Goal: Information Seeking & Learning: Understand process/instructions

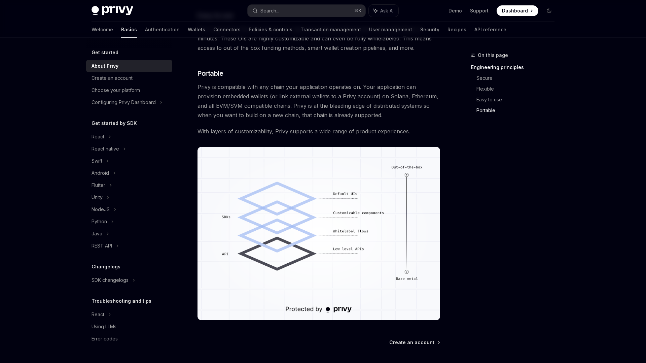
scroll to position [517, 0]
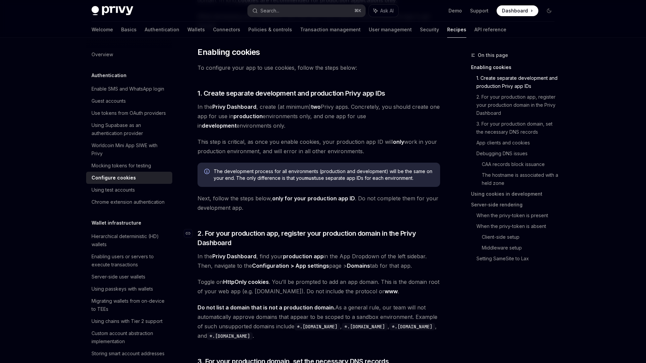
scroll to position [71, 0]
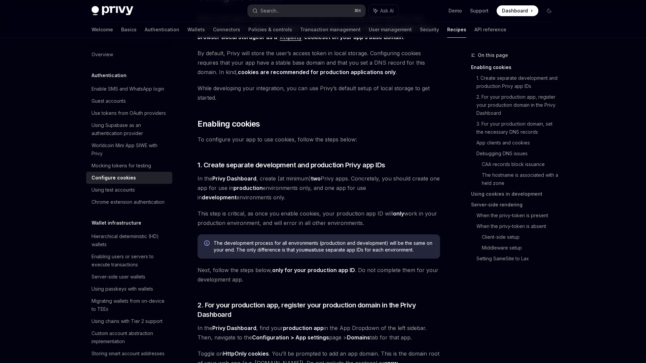
click at [234, 141] on span "To configure your app to use cookies, follow the steps below:" at bounding box center [318, 139] width 243 height 9
click at [229, 143] on div at bounding box center [229, 143] width 0 height 0
click at [400, 142] on span "To configure your app to use cookies, follow the steps below:" at bounding box center [318, 139] width 243 height 9
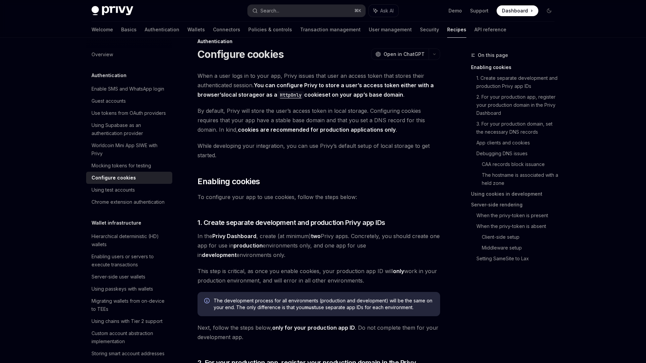
scroll to position [11, 0]
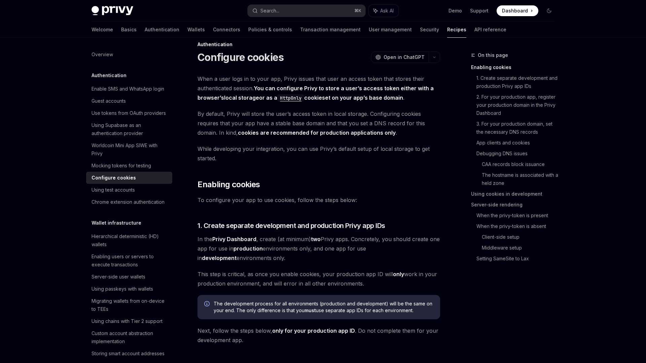
click at [241, 83] on span "When a user logs in to your app, Privy issues that user an access token that st…" at bounding box center [318, 88] width 243 height 28
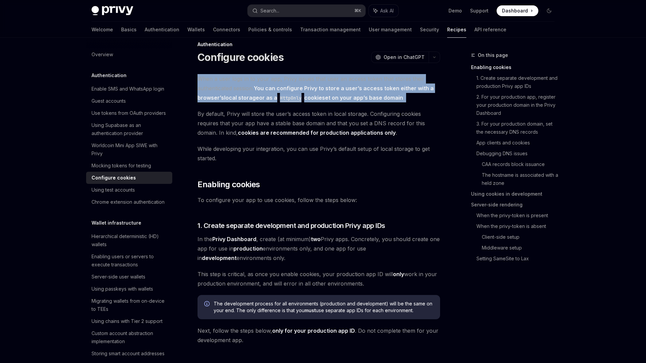
click at [241, 83] on span "When a user logs in to your app, Privy issues that user an access token that st…" at bounding box center [318, 88] width 243 height 28
click at [298, 92] on span "When a user logs in to your app, Privy issues that user an access token that st…" at bounding box center [318, 88] width 243 height 28
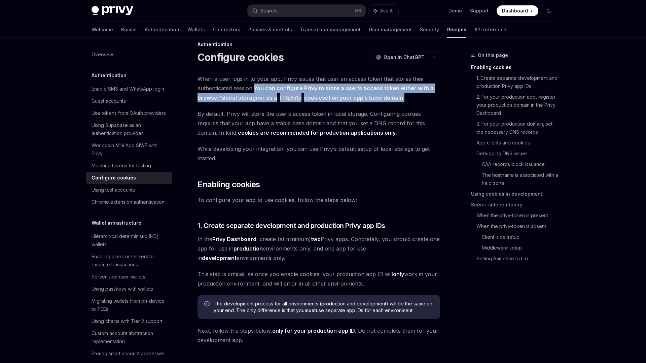
drag, startPoint x: 257, startPoint y: 87, endPoint x: 407, endPoint y: 96, distance: 150.6
click at [407, 96] on span "When a user logs in to your app, Privy issues that user an access token that st…" at bounding box center [318, 88] width 243 height 28
click at [403, 102] on div at bounding box center [403, 102] width 0 height 0
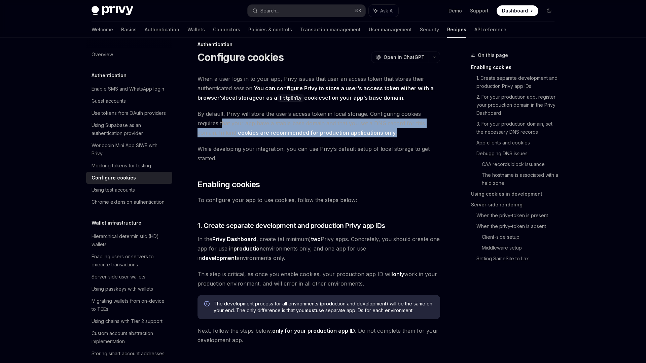
drag, startPoint x: 398, startPoint y: 132, endPoint x: 221, endPoint y: 119, distance: 177.5
click at [221, 119] on span "By default, Privy will store the user’s access token in local storage. Configur…" at bounding box center [318, 123] width 243 height 28
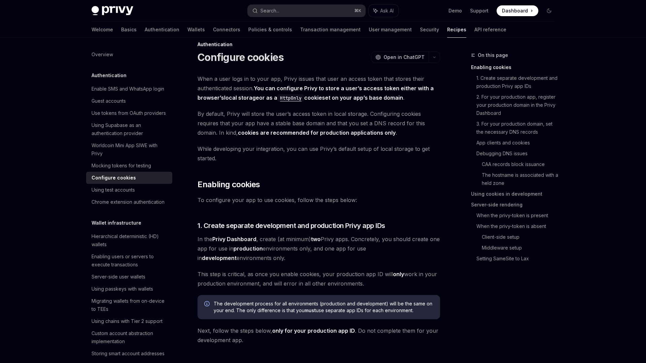
click at [215, 119] on span "By default, Privy will store the user’s access token in local storage. Configur…" at bounding box center [318, 123] width 243 height 28
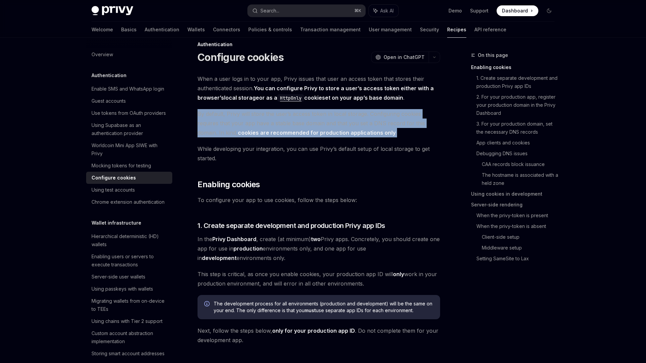
drag, startPoint x: 196, startPoint y: 112, endPoint x: 407, endPoint y: 130, distance: 211.4
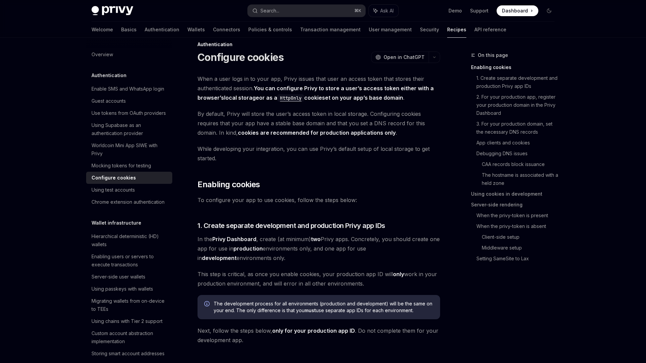
click at [388, 124] on span "By default, Privy will store the user’s access token in local storage. Configur…" at bounding box center [318, 123] width 243 height 28
drag, startPoint x: 366, startPoint y: 113, endPoint x: 190, endPoint y: 113, distance: 176.0
click at [186, 101] on div at bounding box center [186, 101] width 0 height 0
click at [387, 115] on span "By default, Privy will store the user’s access token in local storage. Configur…" at bounding box center [318, 123] width 243 height 28
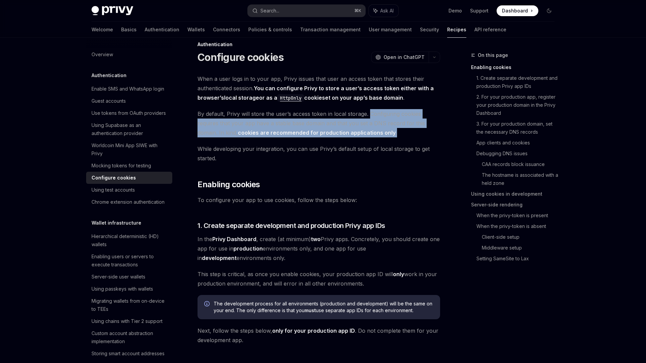
drag, startPoint x: 369, startPoint y: 112, endPoint x: 397, endPoint y: 133, distance: 34.9
click at [397, 133] on span "By default, Privy will store the user’s access token in local storage. Configur…" at bounding box center [318, 123] width 243 height 28
click at [392, 136] on div at bounding box center [392, 136] width 0 height 0
click at [402, 135] on span "By default, Privy will store the user’s access token in local storage. Configur…" at bounding box center [318, 123] width 243 height 28
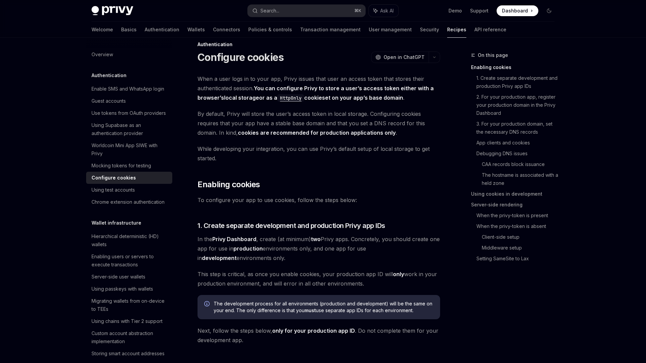
click at [243, 149] on span "While developing your integration, you can use Privy’s default setup of local s…" at bounding box center [318, 153] width 243 height 19
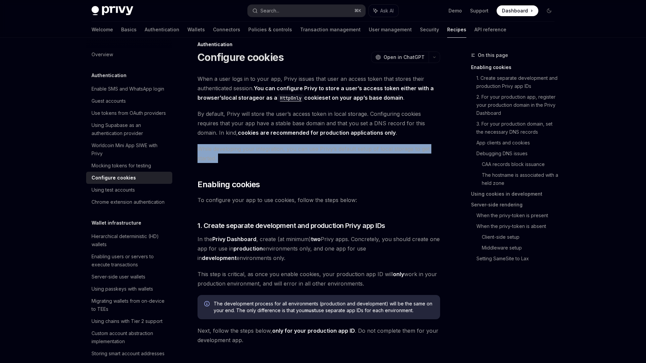
click at [243, 149] on span "While developing your integration, you can use Privy’s default setup of local s…" at bounding box center [318, 153] width 243 height 19
click at [239, 136] on div at bounding box center [239, 136] width 0 height 0
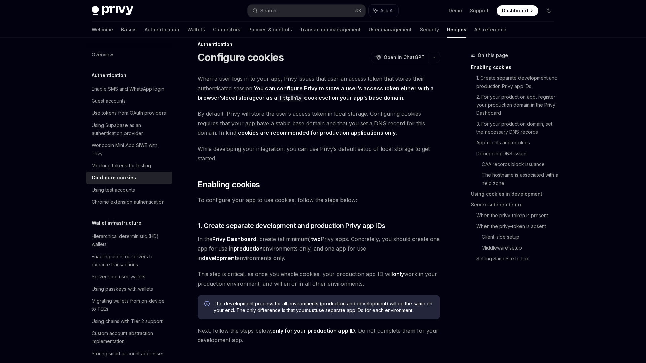
click at [284, 145] on span "While developing your integration, you can use Privy’s default setup of local s…" at bounding box center [318, 153] width 243 height 19
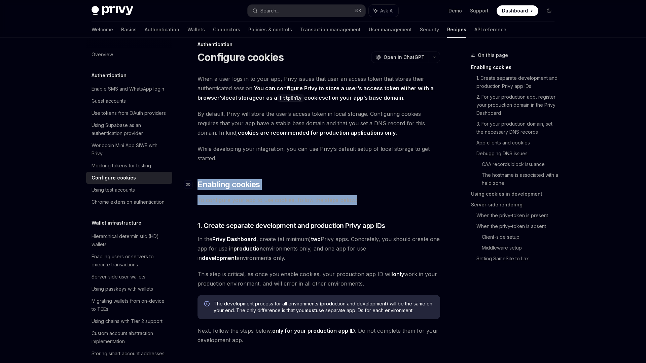
drag, startPoint x: 359, startPoint y: 199, endPoint x: 197, endPoint y: 182, distance: 162.7
click at [192, 170] on div at bounding box center [192, 170] width 0 height 0
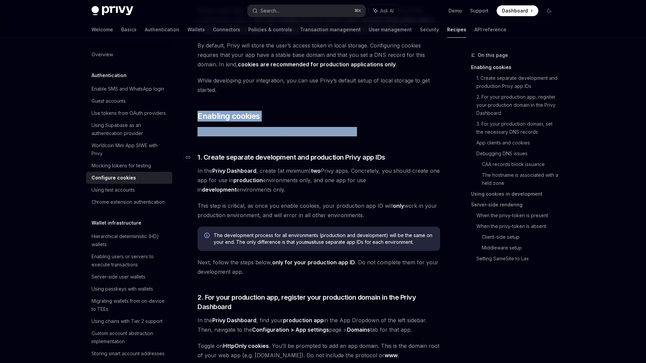
scroll to position [81, 0]
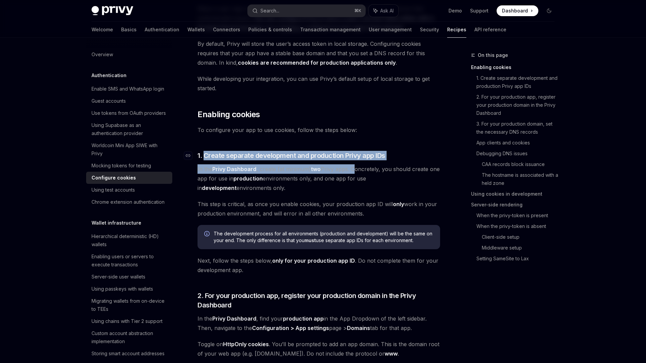
drag, startPoint x: 353, startPoint y: 170, endPoint x: 204, endPoint y: 154, distance: 149.6
click at [200, 142] on div at bounding box center [200, 142] width 0 height 0
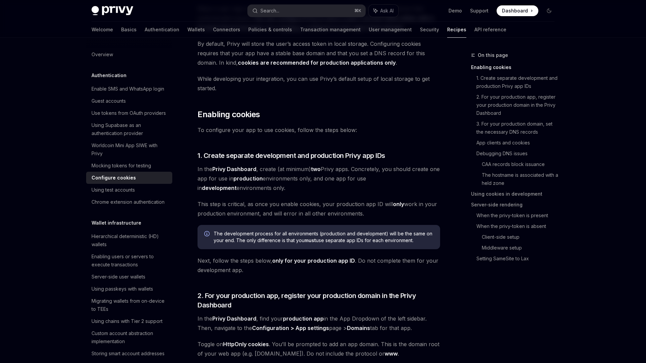
click at [366, 167] on span "In the Privy Dashboard , create (at minimum) two Privy apps. Concretely, you sh…" at bounding box center [318, 178] width 243 height 28
drag, startPoint x: 353, startPoint y: 168, endPoint x: 366, endPoint y: 184, distance: 20.3
click at [366, 184] on span "In the Privy Dashboard , create (at minimum) two Privy apps. Concretely, you sh…" at bounding box center [318, 178] width 243 height 28
click at [362, 191] on div at bounding box center [362, 191] width 0 height 0
click at [375, 176] on span "In the Privy Dashboard , create (at minimum) two Privy apps. Concretely, you sh…" at bounding box center [318, 178] width 243 height 28
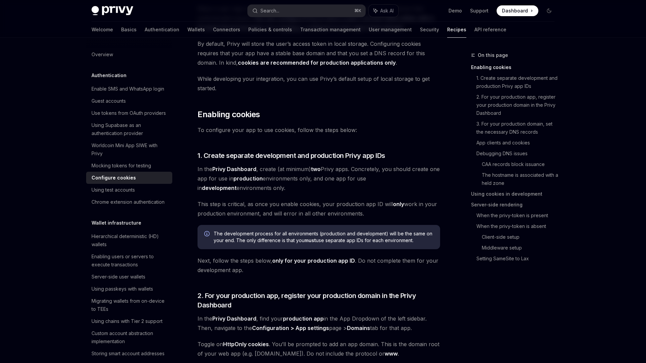
drag, startPoint x: 366, startPoint y: 213, endPoint x: 198, endPoint y: 202, distance: 167.9
click at [198, 202] on span "This step is critical, as once you enable cookies, your production app ID will …" at bounding box center [318, 208] width 243 height 19
click at [194, 191] on div at bounding box center [194, 191] width 0 height 0
click at [232, 180] on span "In the Privy Dashboard , create (at minimum) two Privy apps. Concretely, you sh…" at bounding box center [318, 178] width 243 height 28
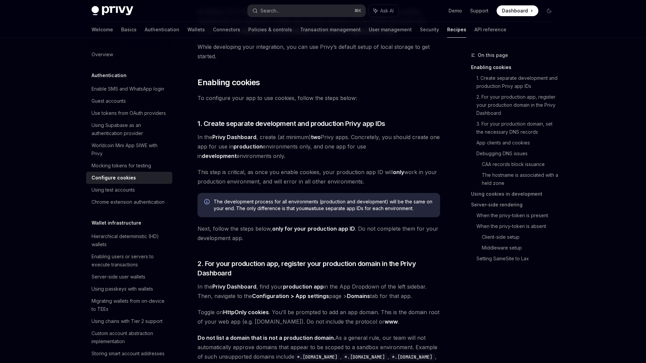
scroll to position [124, 0]
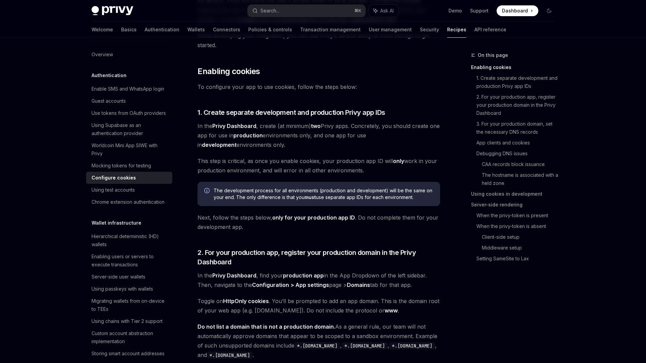
click at [320, 190] on span "The development process for all environments (production and development) will …" at bounding box center [324, 193] width 220 height 13
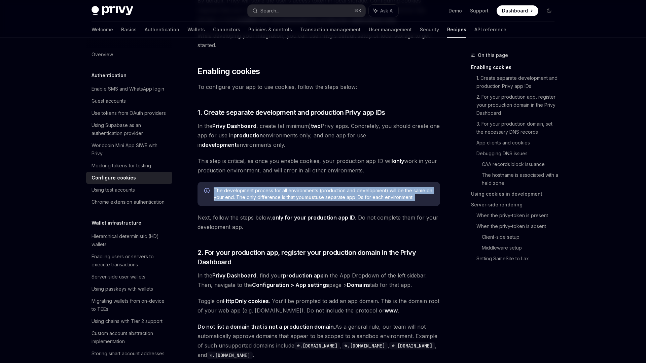
click at [320, 190] on span "The development process for all environments (production and development) will …" at bounding box center [324, 193] width 220 height 13
click at [316, 178] on div at bounding box center [316, 178] width 0 height 0
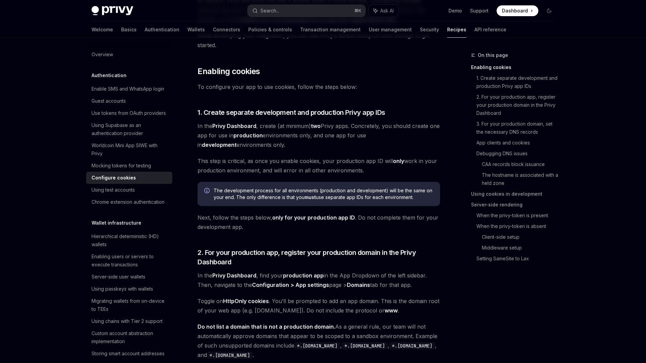
click at [338, 190] on span "The development process for all environments (production and development) will …" at bounding box center [324, 193] width 220 height 13
click at [289, 218] on strong "only for your production app ID" at bounding box center [313, 217] width 83 height 7
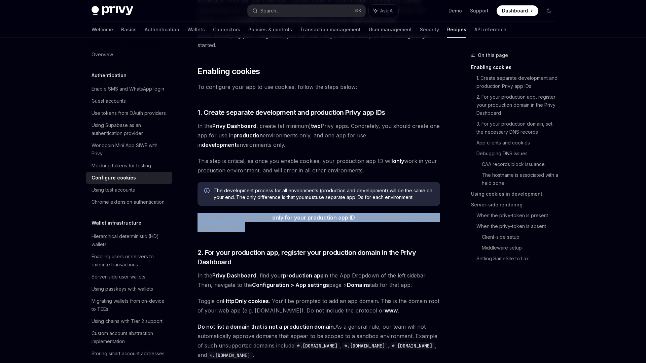
click at [289, 218] on strong "only for your production app ID" at bounding box center [313, 217] width 83 height 7
click at [285, 205] on div at bounding box center [285, 205] width 0 height 0
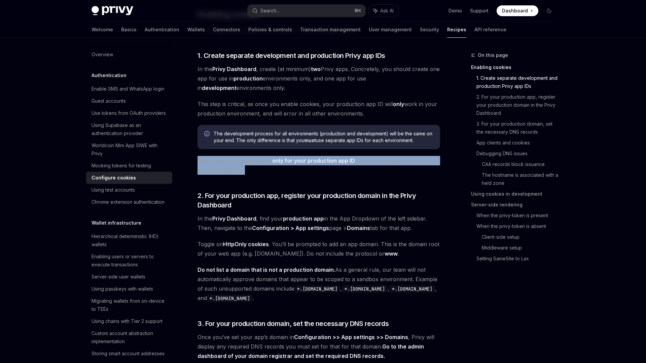
scroll to position [186, 0]
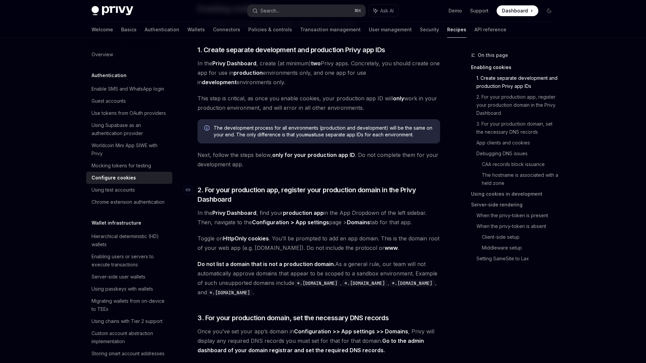
click at [272, 188] on span "2. For your production app, register your production domain in the Privy Dashbo…" at bounding box center [318, 194] width 243 height 19
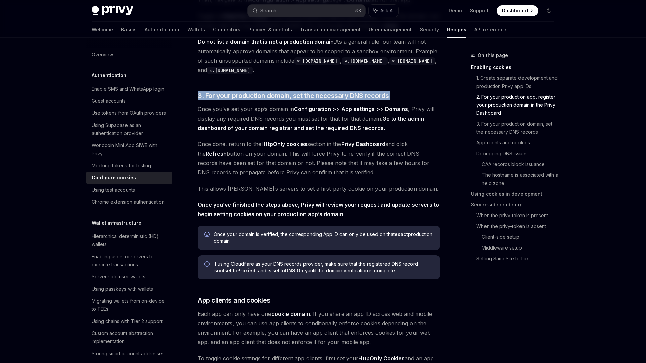
scroll to position [405, 0]
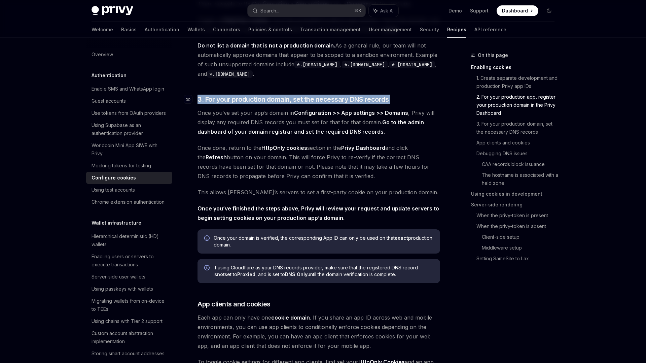
click at [406, 97] on h3 "​ 3. For your production domain, set the necessary DNS records" at bounding box center [318, 99] width 243 height 9
drag, startPoint x: 402, startPoint y: 97, endPoint x: 188, endPoint y: 96, distance: 213.3
click at [197, 96] on h3 "​ 3. For your production domain, set the necessary DNS records" at bounding box center [318, 99] width 243 height 9
click at [184, 86] on div at bounding box center [184, 86] width 0 height 0
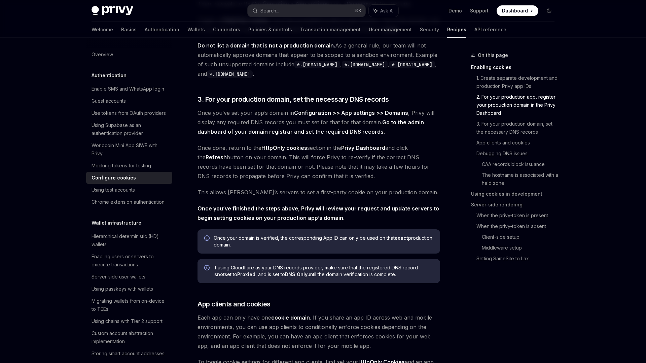
click at [421, 165] on span "Once done, return to the HttpOnly cookies section in the Privy Dashboard and cl…" at bounding box center [318, 162] width 243 height 38
drag, startPoint x: 299, startPoint y: 64, endPoint x: 332, endPoint y: 64, distance: 33.6
click at [332, 64] on code "*.vercel.app" at bounding box center [317, 64] width 46 height 7
copy code "*.vercel.app"
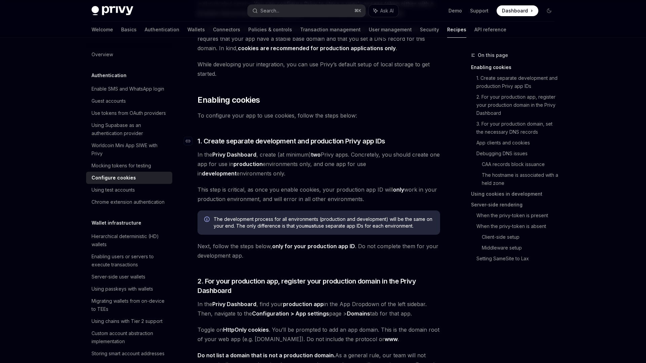
scroll to position [0, 0]
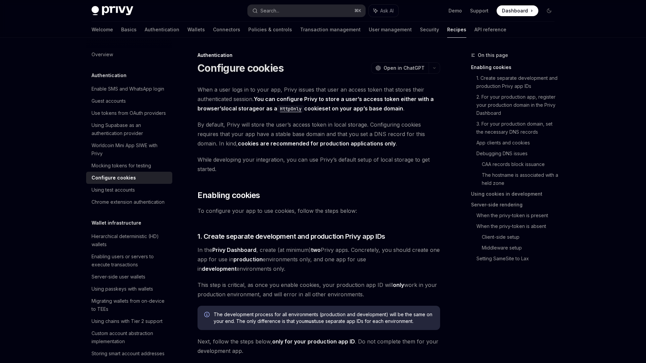
click at [198, 66] on h1 "Configure cookies" at bounding box center [240, 68] width 86 height 12
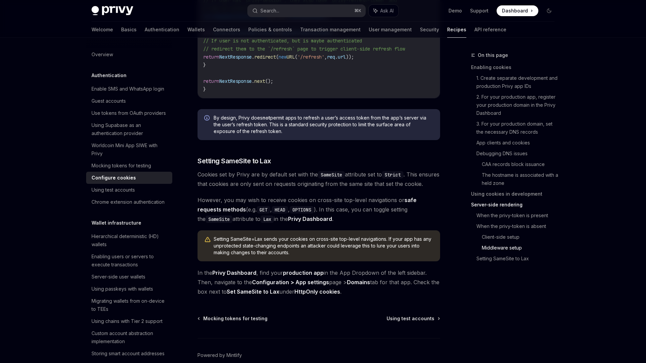
scroll to position [2288, 0]
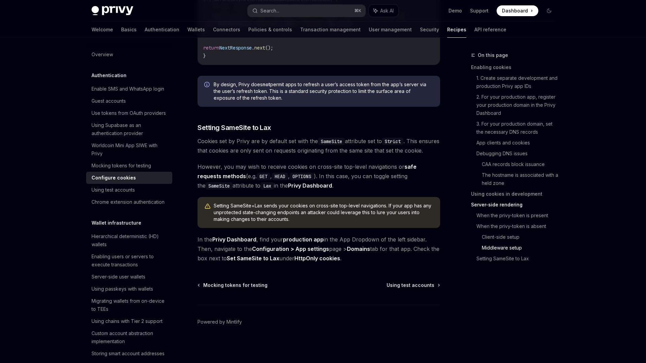
click at [365, 259] on span "In the Privy Dashboard , find your production app in the App Dropdown of the le…" at bounding box center [318, 249] width 243 height 28
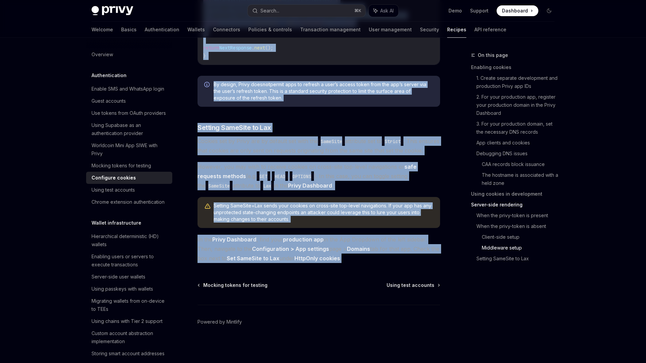
copy div "Configure cookies OpenAI Open in ChatGPT OpenAI Open in ChatGPT When a user log…"
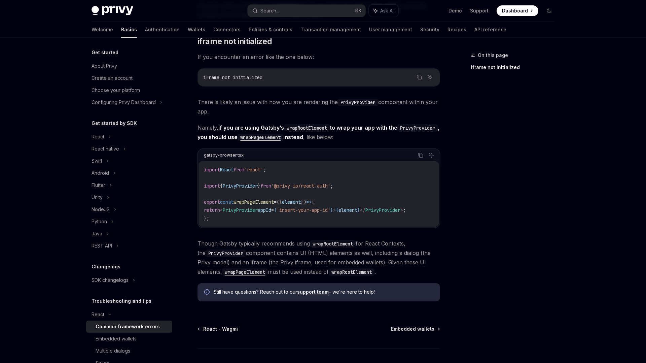
scroll to position [180, 0]
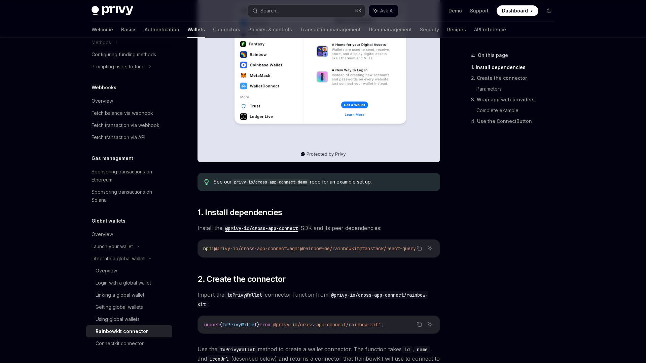
scroll to position [217, 0]
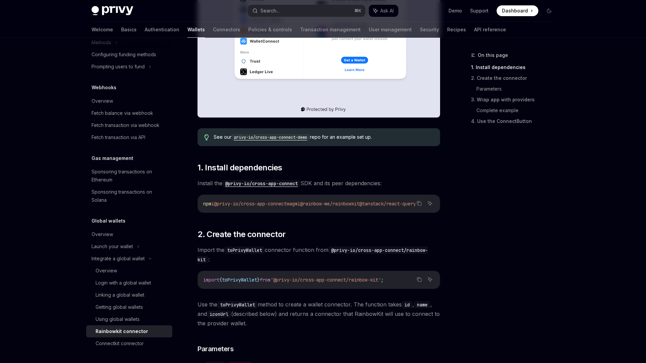
click at [299, 136] on code "privy-io/cross-app-connect-demo" at bounding box center [270, 137] width 78 height 7
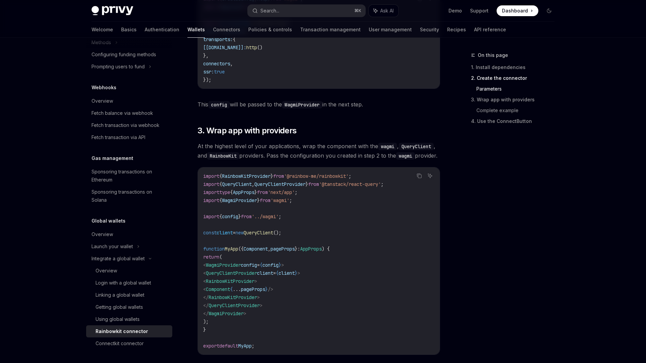
scroll to position [978, 0]
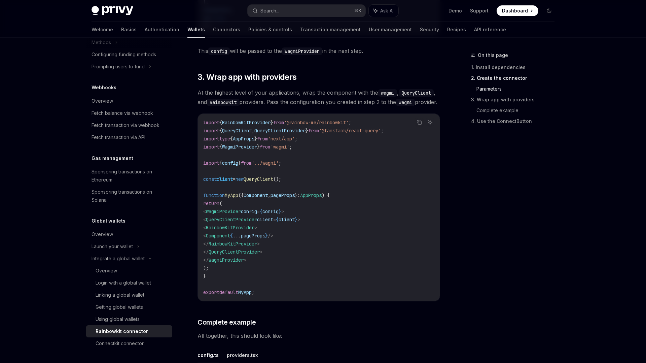
click at [257, 222] on span "QueryClientProvider" at bounding box center [231, 219] width 51 height 6
click at [320, 176] on code "import { RainbowKitProvider } from '@rainbow-me/rainbowkit' ; import { QueryCli…" at bounding box center [318, 207] width 231 height 178
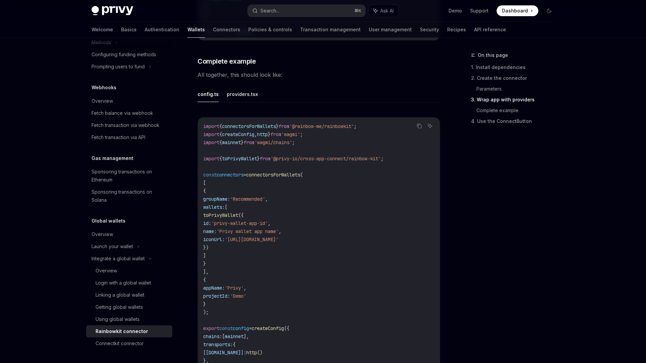
scroll to position [1238, 0]
click at [241, 103] on button "providers.tsx" at bounding box center [242, 95] width 31 height 16
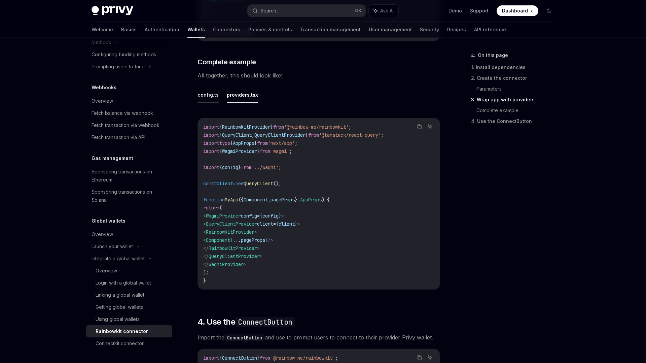
click at [208, 103] on button "config.ts" at bounding box center [207, 95] width 21 height 16
type textarea "*"
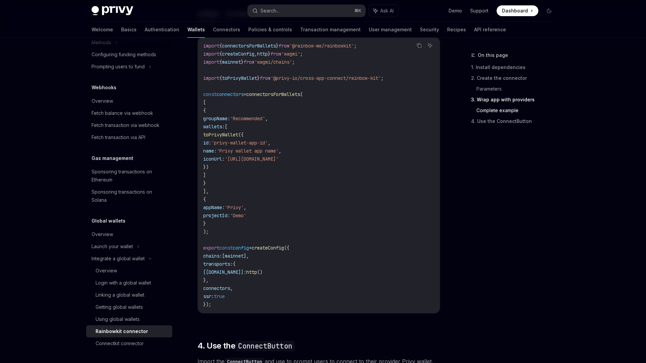
scroll to position [1318, 0]
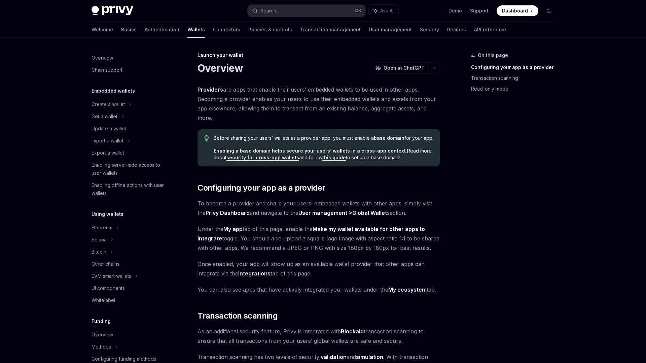
scroll to position [244, 0]
